Goal: Communication & Community: Answer question/provide support

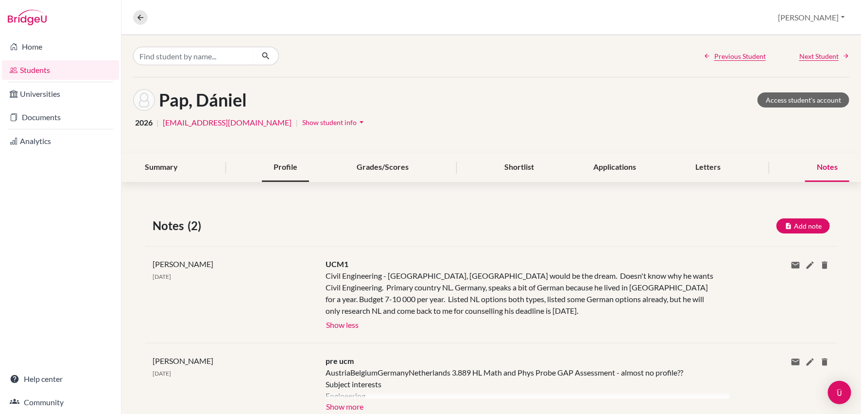
click at [285, 169] on div "Profile" at bounding box center [285, 167] width 47 height 29
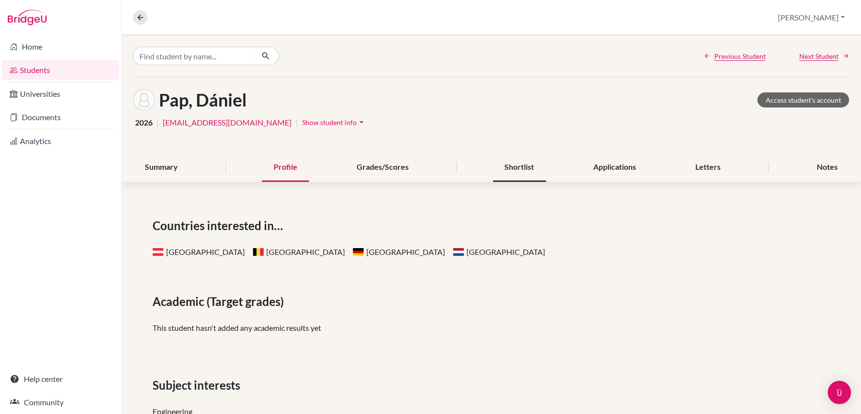
click at [517, 164] on div "Shortlist" at bounding box center [519, 167] width 53 height 29
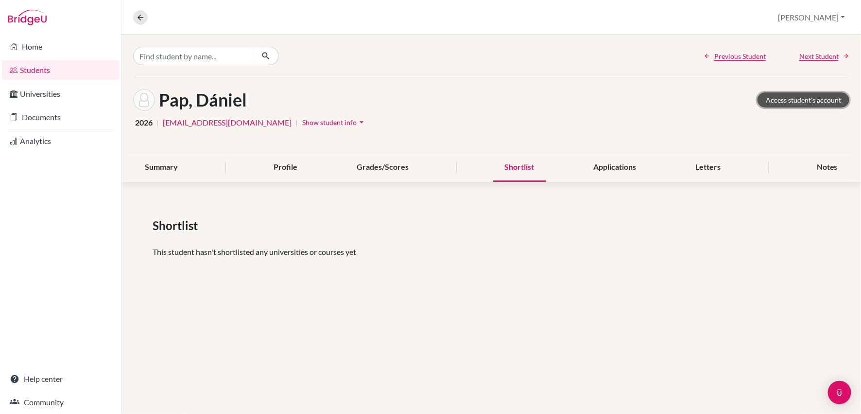
click at [799, 102] on link "Access student's account" at bounding box center [804, 99] width 92 height 15
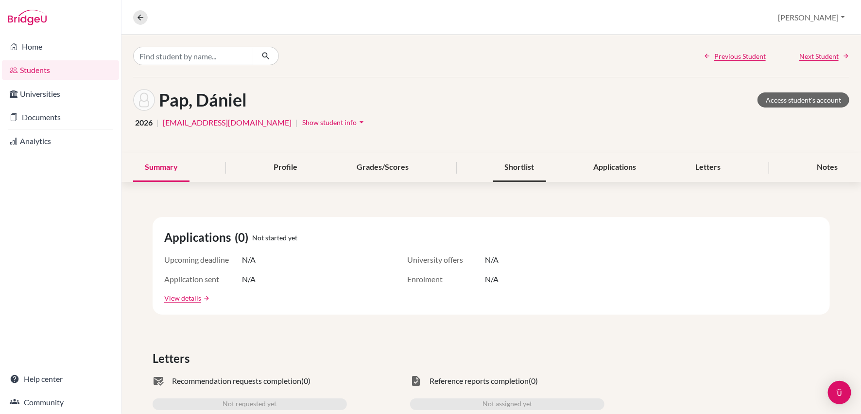
click at [519, 165] on div "Shortlist" at bounding box center [519, 167] width 53 height 29
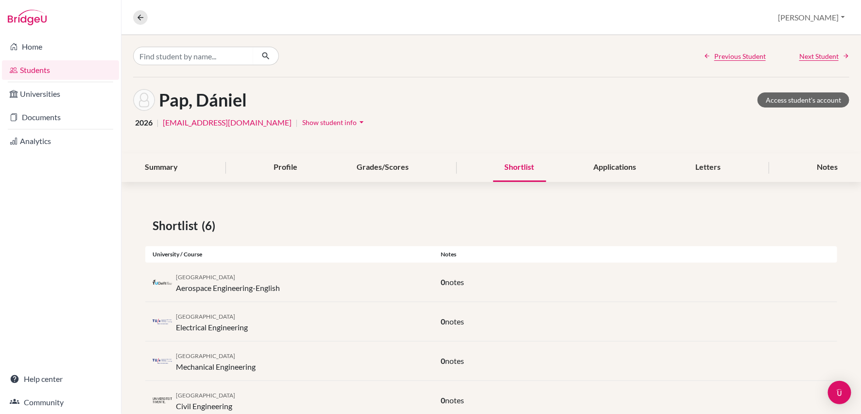
scroll to position [106, 0]
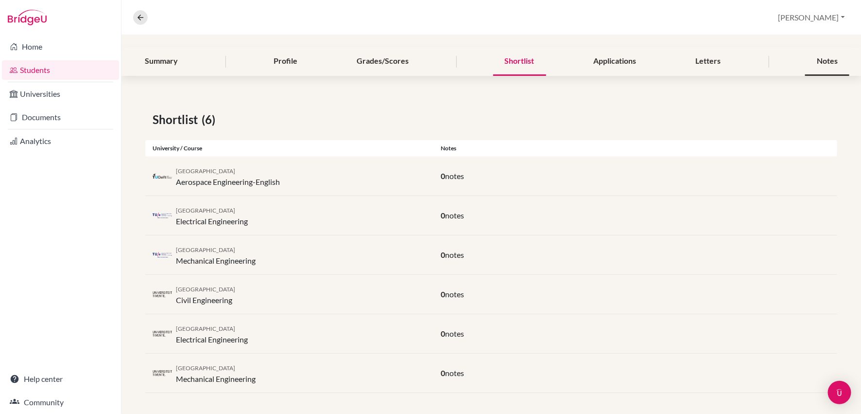
click at [825, 61] on div "Notes" at bounding box center [827, 61] width 44 height 29
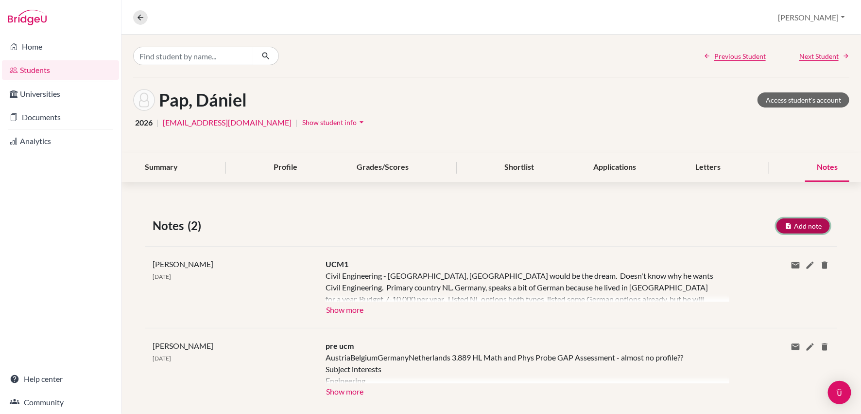
click at [804, 226] on button "Add note" at bounding box center [802, 225] width 53 height 15
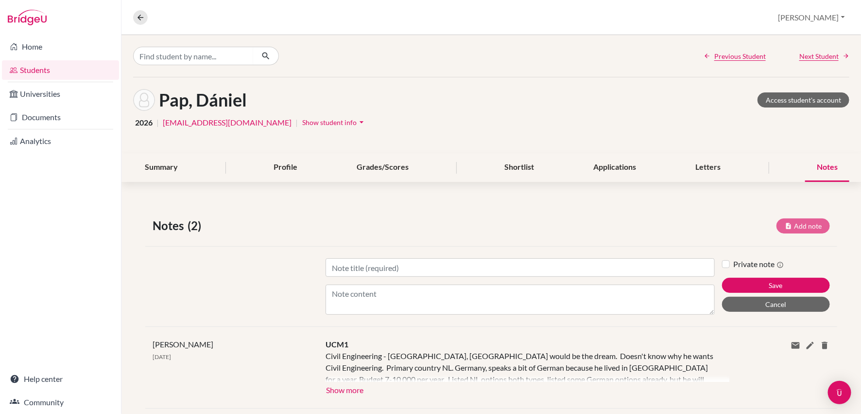
scroll to position [39, 0]
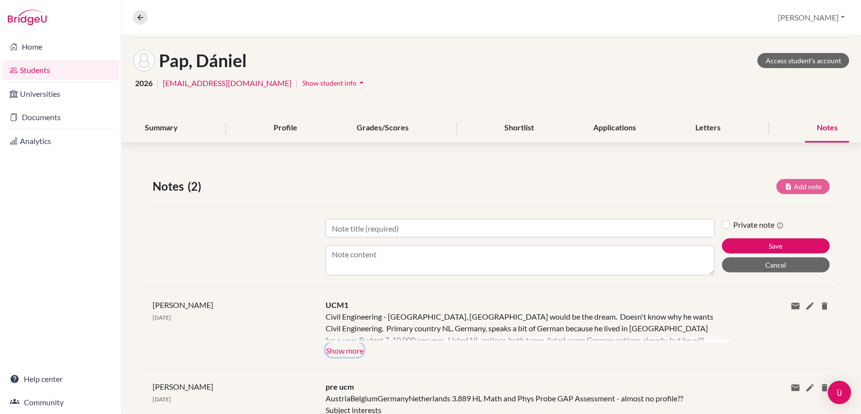
click at [340, 350] on button "Show more" at bounding box center [345, 349] width 38 height 15
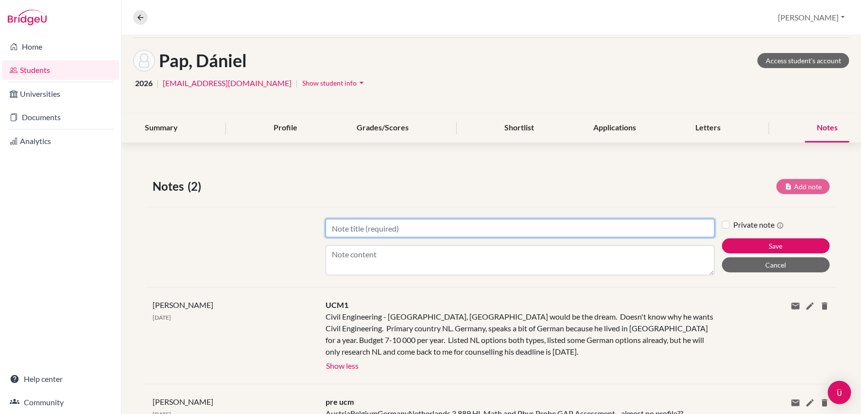
click at [326, 226] on input "Title" at bounding box center [520, 228] width 389 height 18
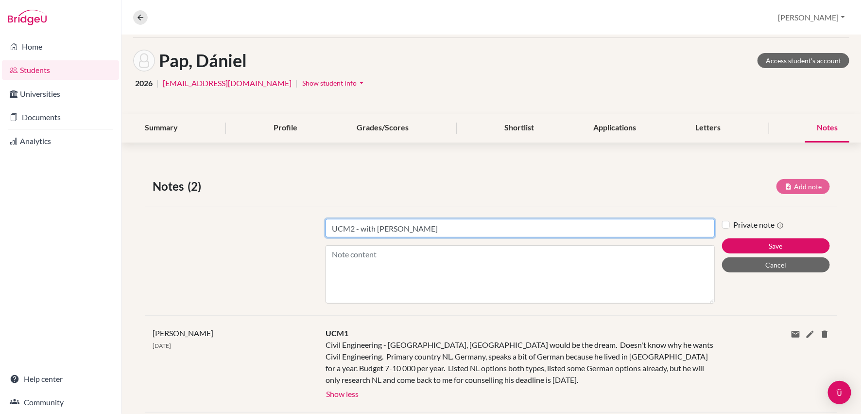
drag, startPoint x: 710, startPoint y: 271, endPoint x: 712, endPoint y: 300, distance: 28.7
click at [712, 300] on textarea "Content" at bounding box center [520, 274] width 389 height 58
type input "UCM2 - with [PERSON_NAME]"
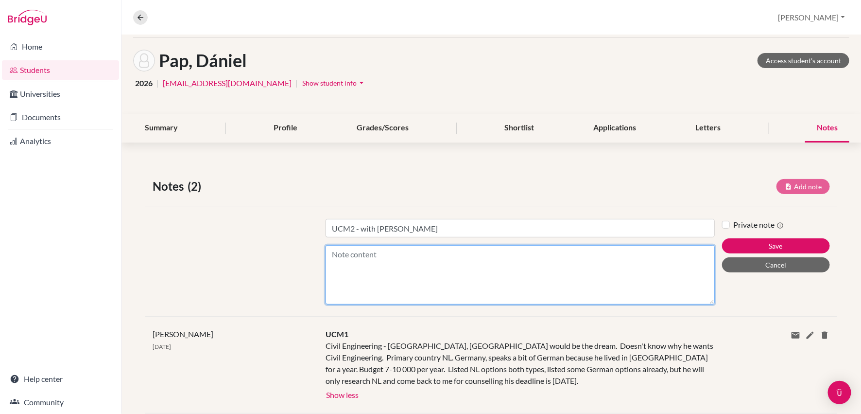
click at [338, 255] on textarea "Content" at bounding box center [520, 274] width 389 height 59
click at [349, 254] on textarea "HL maths and Physics" at bounding box center [520, 274] width 389 height 59
click at [408, 256] on textarea "HL Maths and Physics" at bounding box center [520, 274] width 389 height 59
click at [336, 289] on textarea "HL Maths and Physics (is better at Maths but prefers Physics) Has already taken…" at bounding box center [520, 274] width 389 height 59
click at [415, 291] on textarea "HL Maths and Physics (is better at Maths but prefers Physics) Has already taken…" at bounding box center [520, 274] width 389 height 59
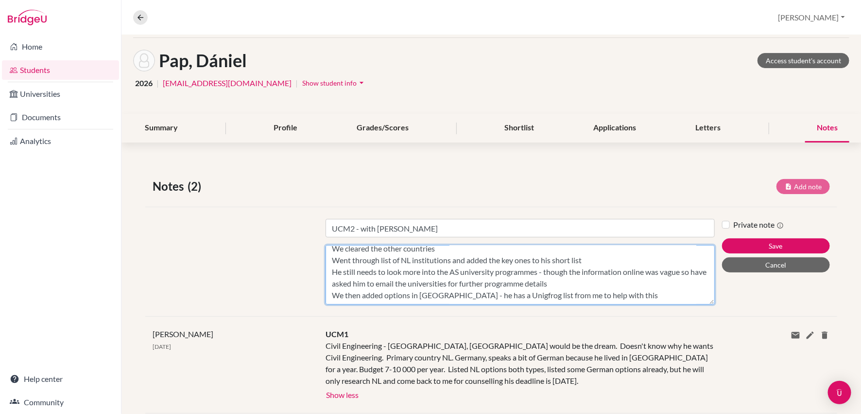
scroll to position [118, 0]
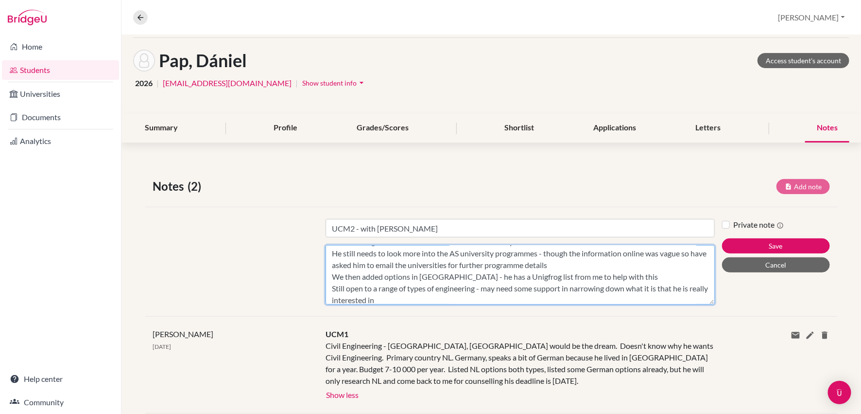
click at [332, 287] on textarea "HL Maths and Physics (is better at Maths but prefers Physics) Has already taken…" at bounding box center [520, 274] width 389 height 59
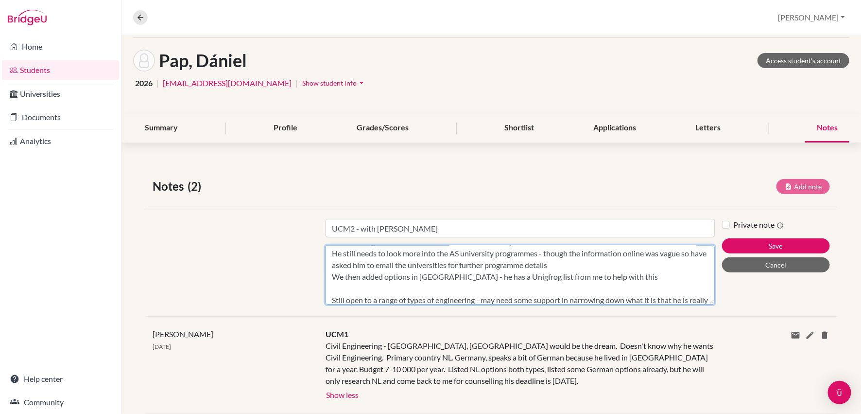
scroll to position [134, 0]
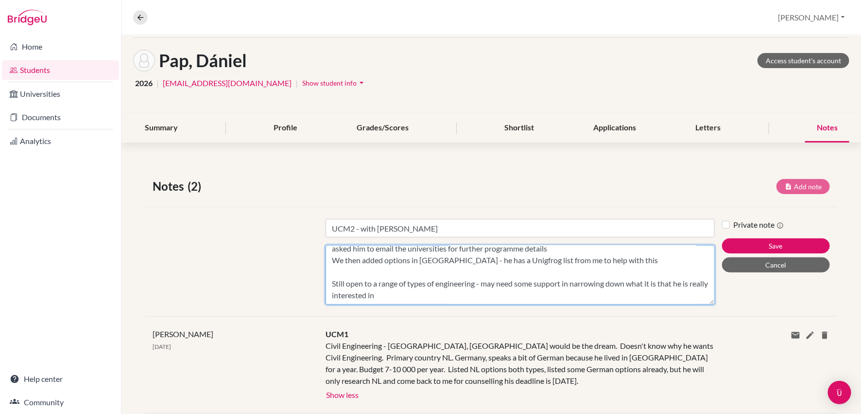
click at [401, 295] on textarea "HL Maths and Physics (is better at Maths but prefers Physics) Has already taken…" at bounding box center [520, 274] width 389 height 59
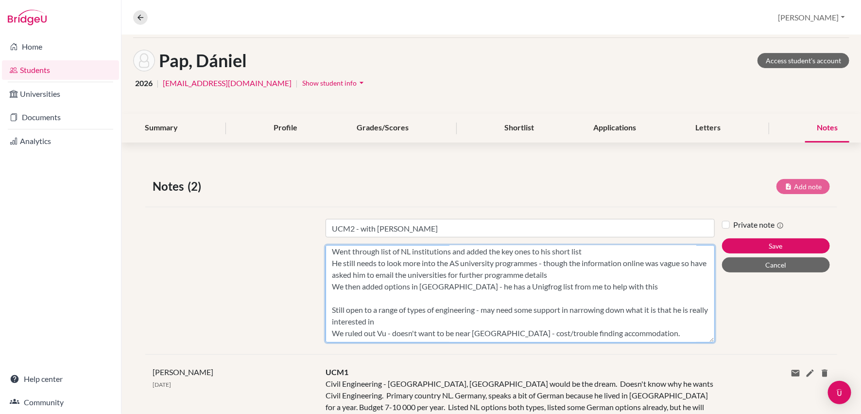
drag, startPoint x: 710, startPoint y: 300, endPoint x: 710, endPoint y: 380, distance: 80.2
click at [710, 380] on div "Notes (2) Add note Title UCM2 - with [PERSON_NAME] Content HL Maths and Physics…" at bounding box center [491, 354] width 740 height 401
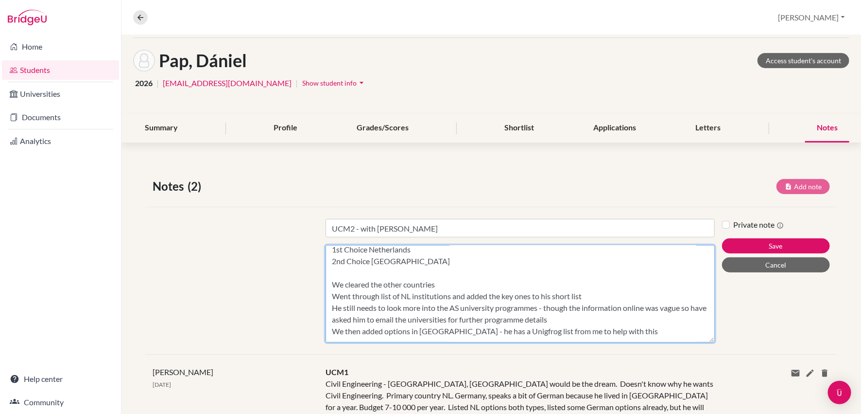
scroll to position [75, 0]
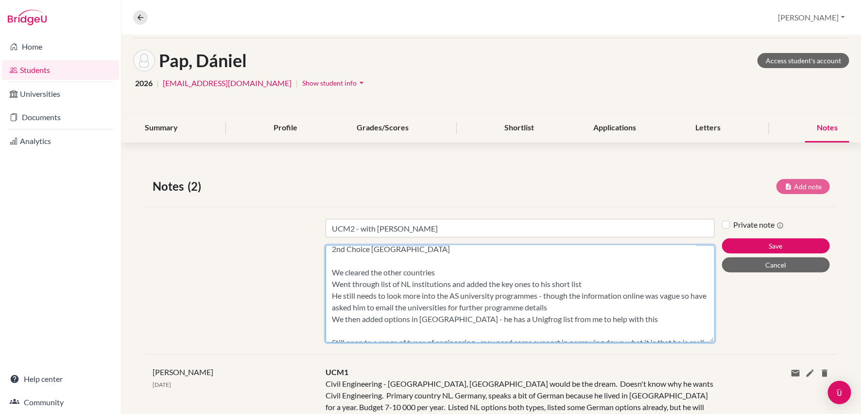
click at [446, 274] on textarea "HL Maths and Physics (is better at Maths but prefers Physics) Has already taken…" at bounding box center [520, 293] width 389 height 97
click at [569, 293] on textarea "HL Maths and Physics (is better at Maths but prefers Physics) Has already taken…" at bounding box center [520, 293] width 389 height 97
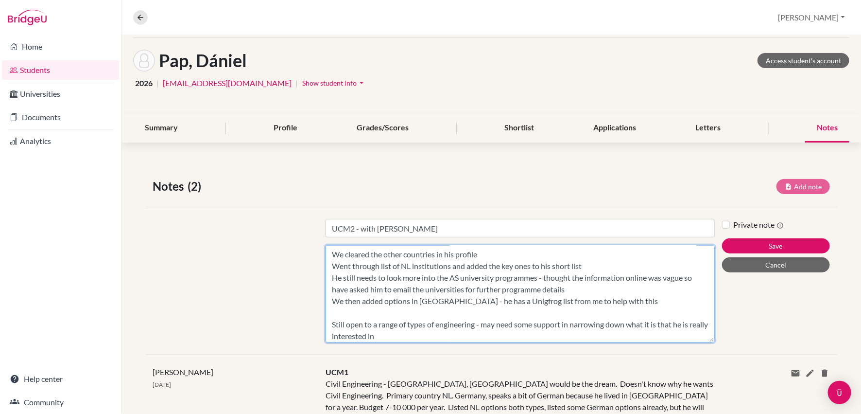
scroll to position [119, 0]
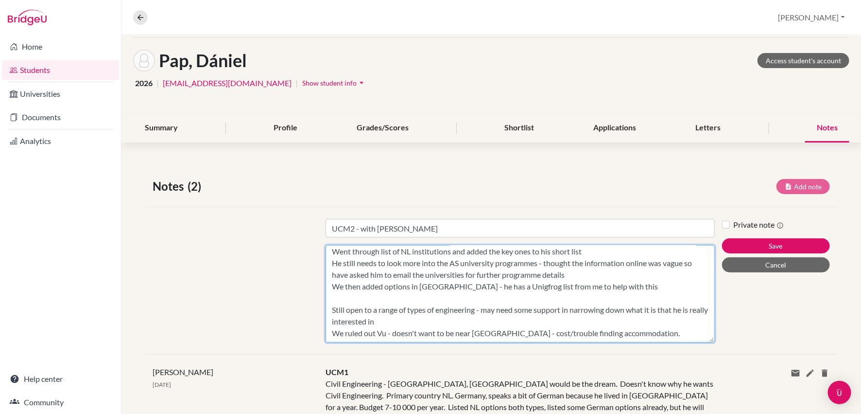
click at [346, 298] on textarea "HL Maths and Physics (is better at Maths but prefers Physics) Has already taken…" at bounding box center [520, 293] width 389 height 97
click at [406, 309] on textarea "HL Maths and Physics (is better at Maths but prefers Physics) Has already taken…" at bounding box center [520, 293] width 389 height 97
click at [586, 298] on textarea "HL Maths and Physics (is better at Maths but prefers Physics) Has already taken…" at bounding box center [520, 293] width 389 height 97
click at [655, 322] on textarea "HL Maths and Physics (is better at Maths but prefers Physics) Has already taken…" at bounding box center [520, 293] width 389 height 97
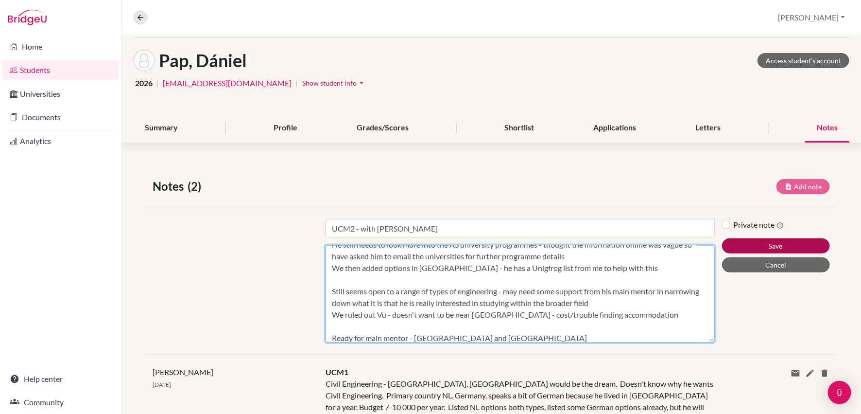
type textarea "HL Maths and Physics (is better at Maths but prefers Physics) Has already taken…"
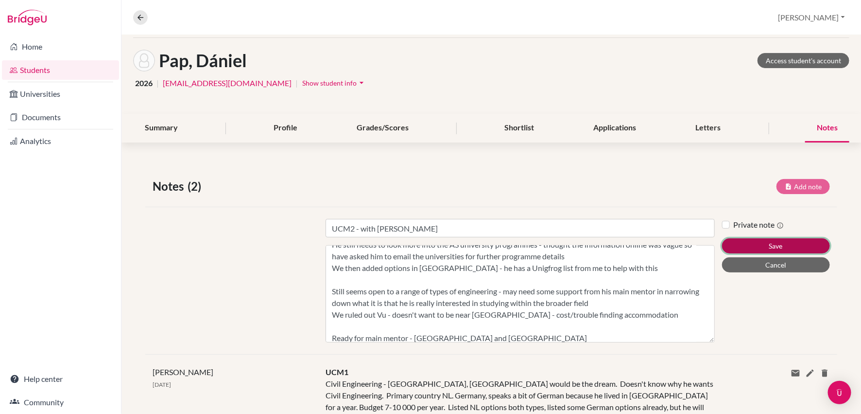
click at [776, 244] on button "Save" at bounding box center [776, 245] width 108 height 15
